Goal: Navigation & Orientation: Find specific page/section

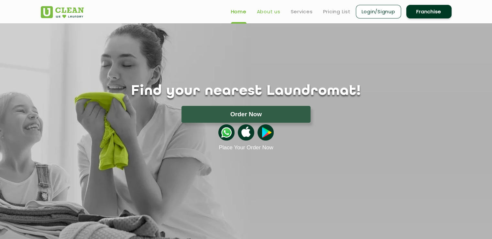
click at [271, 14] on link "About us" at bounding box center [269, 12] width 24 height 8
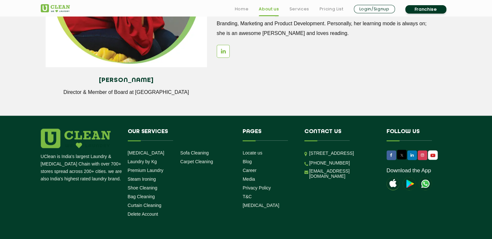
scroll to position [918, 0]
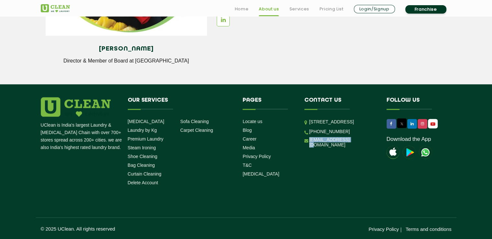
drag, startPoint x: 308, startPoint y: 163, endPoint x: 351, endPoint y: 163, distance: 42.4
click at [351, 147] on li "[EMAIL_ADDRESS][DOMAIN_NAME]" at bounding box center [340, 142] width 72 height 11
copy link "[EMAIL_ADDRESS][DOMAIN_NAME]"
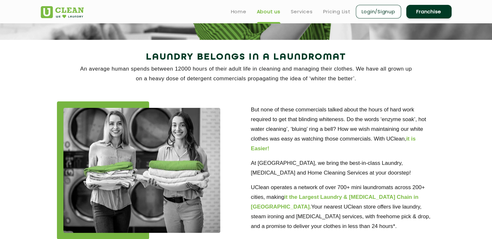
scroll to position [0, 0]
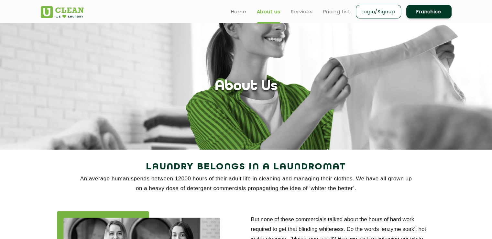
click at [420, 12] on link "Franchise" at bounding box center [428, 12] width 45 height 14
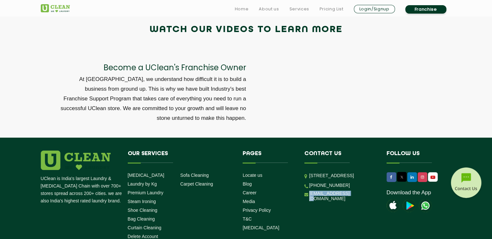
scroll to position [2174, 0]
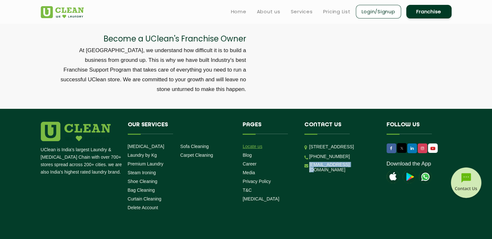
click at [252, 149] on link "Locate us" at bounding box center [253, 146] width 20 height 5
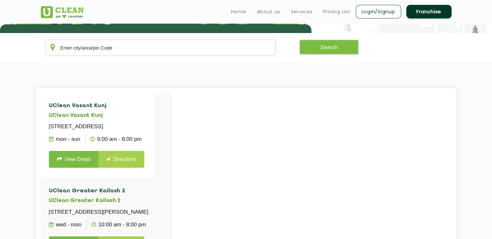
scroll to position [87, 0]
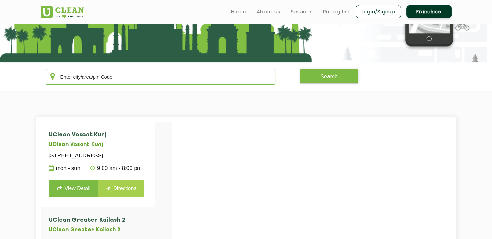
click at [196, 75] on input "text" at bounding box center [161, 77] width 230 height 16
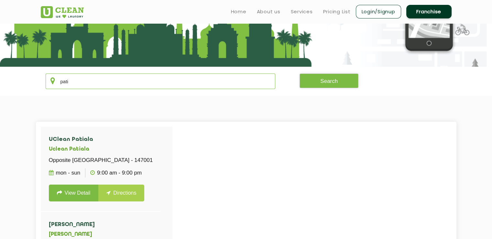
scroll to position [0, 0]
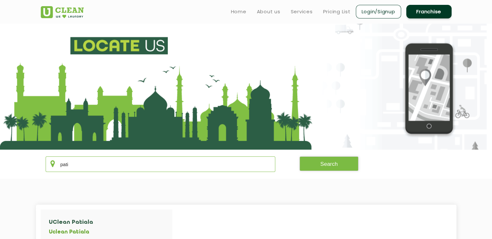
drag, startPoint x: 82, startPoint y: 167, endPoint x: 26, endPoint y: 167, distance: 56.6
click at [26, 167] on section "pati Search" at bounding box center [246, 163] width 492 height 29
drag, startPoint x: 74, startPoint y: 165, endPoint x: 69, endPoint y: 165, distance: 5.2
click at [69, 165] on input "yami" at bounding box center [161, 164] width 230 height 16
drag, startPoint x: 83, startPoint y: 164, endPoint x: 40, endPoint y: 164, distance: 43.0
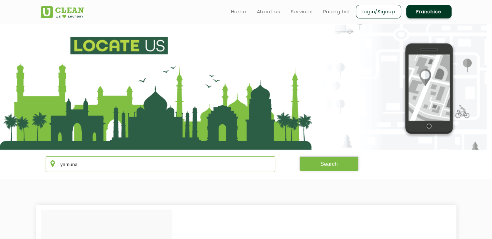
click at [40, 164] on div "yamuna Search" at bounding box center [246, 164] width 420 height 16
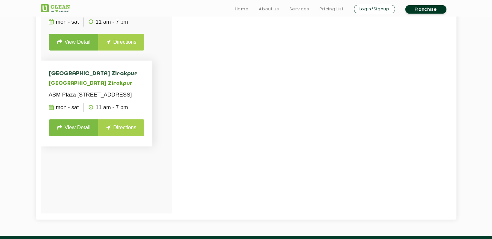
scroll to position [236, 0]
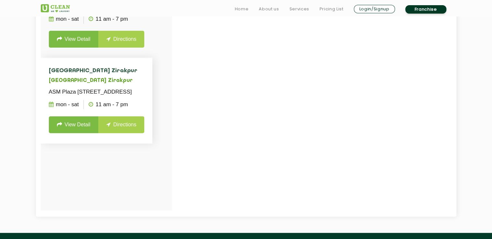
type input "zira"
click at [63, 133] on link "View Detail" at bounding box center [74, 124] width 50 height 17
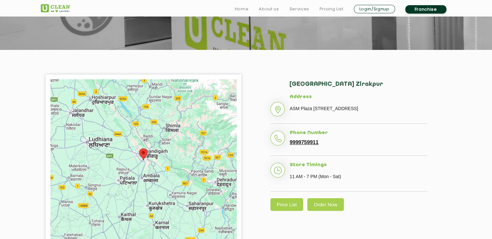
scroll to position [101, 0]
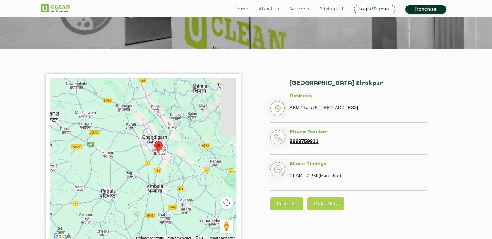
drag, startPoint x: 187, startPoint y: 161, endPoint x: 116, endPoint y: 151, distance: 71.5
click at [116, 151] on div at bounding box center [143, 159] width 186 height 162
